Goal: Information Seeking & Learning: Learn about a topic

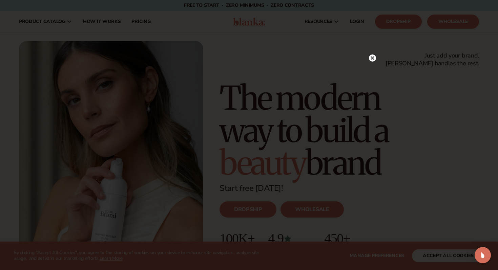
click at [371, 58] on circle at bounding box center [372, 58] width 7 height 7
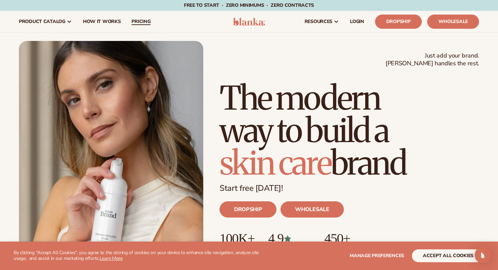
click at [142, 13] on link "pricing" at bounding box center [141, 22] width 30 height 22
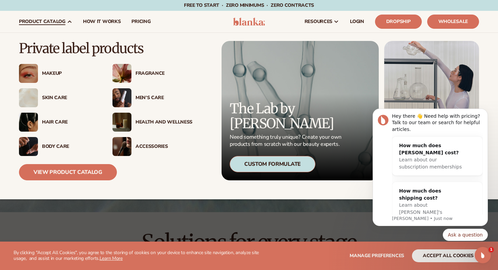
click at [51, 100] on div "Skin Care" at bounding box center [70, 98] width 57 height 6
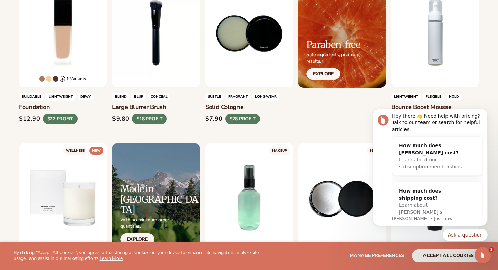
scroll to position [570, 0]
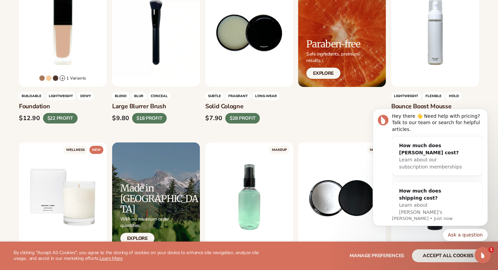
click at [426, 259] on body "Hey there 👋 Need help with pricing? Talk to our team or search for helpful arti…" at bounding box center [430, 183] width 130 height 161
click at [435, 257] on body "Hey there 👋 Need help with pricing? Talk to our team or search for helpful arti…" at bounding box center [430, 183] width 130 height 161
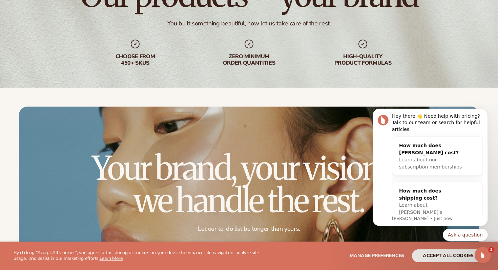
scroll to position [1816, 0]
